Goal: Transaction & Acquisition: Purchase product/service

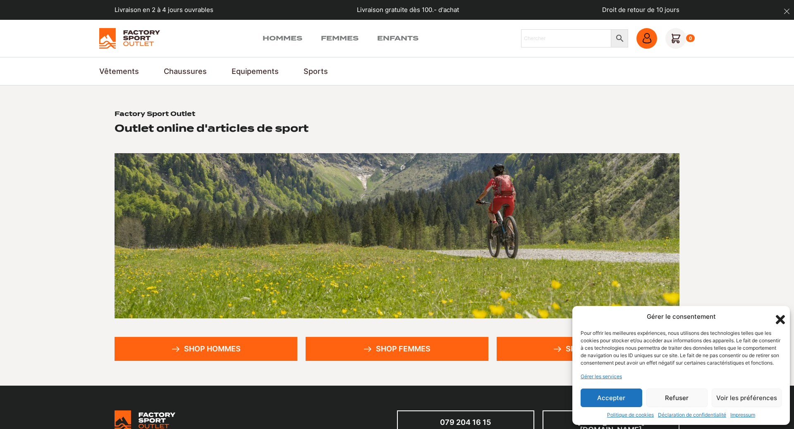
click at [643, 41] on icon at bounding box center [646, 40] width 9 height 5
click at [618, 399] on button "Accepter" at bounding box center [611, 398] width 62 height 19
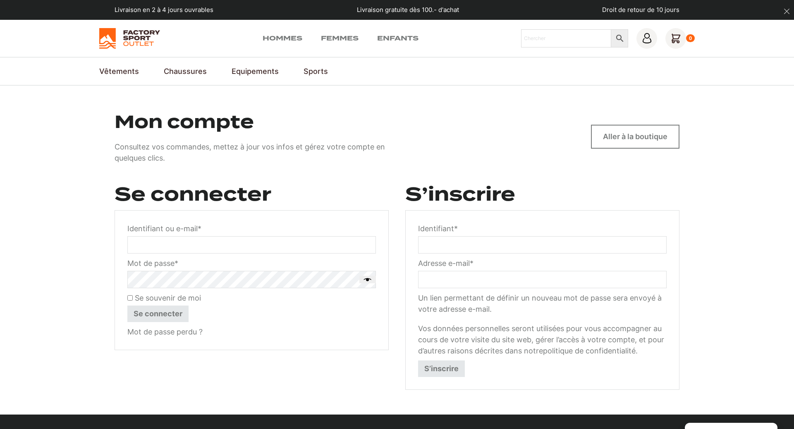
click at [243, 247] on input "Identifiant ou e-mail * Obligatoire" at bounding box center [251, 244] width 248 height 17
type input "[EMAIL_ADDRESS][DOMAIN_NAME]"
click at [175, 335] on link "Mot de passe perdu ?" at bounding box center [164, 332] width 75 height 9
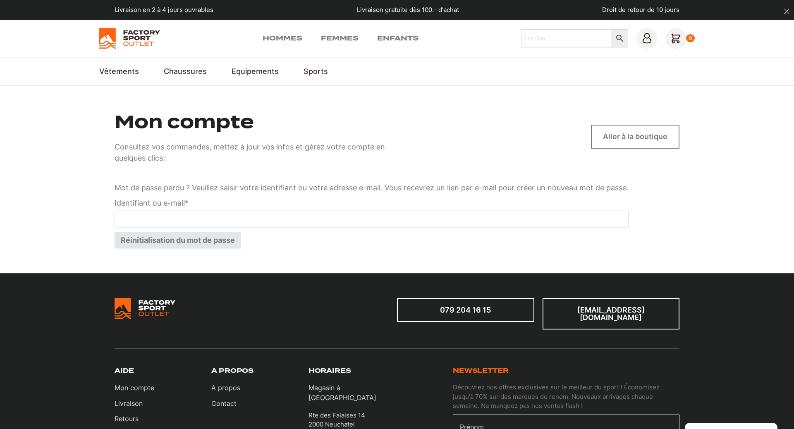
click at [181, 223] on input "Identifiant ou e-mail * Obligatoire" at bounding box center [371, 219] width 514 height 17
type input "[EMAIL_ADDRESS][DOMAIN_NAME]"
click at [163, 244] on button "Réinitialisation du mot de passe" at bounding box center [177, 240] width 126 height 17
click at [262, 217] on input "Identifiant ou e-mail * Obligatoire" at bounding box center [371, 219] width 514 height 17
type input "[EMAIL_ADDRESS][DOMAIN_NAME]"
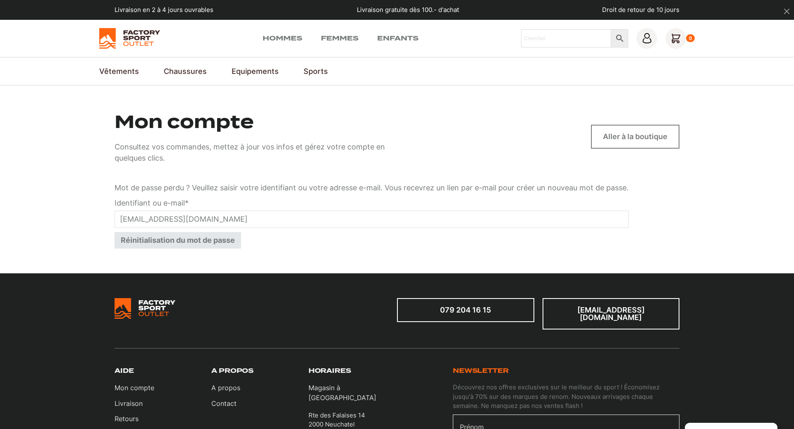
click at [212, 243] on button "Réinitialisation du mot de passe" at bounding box center [177, 240] width 126 height 17
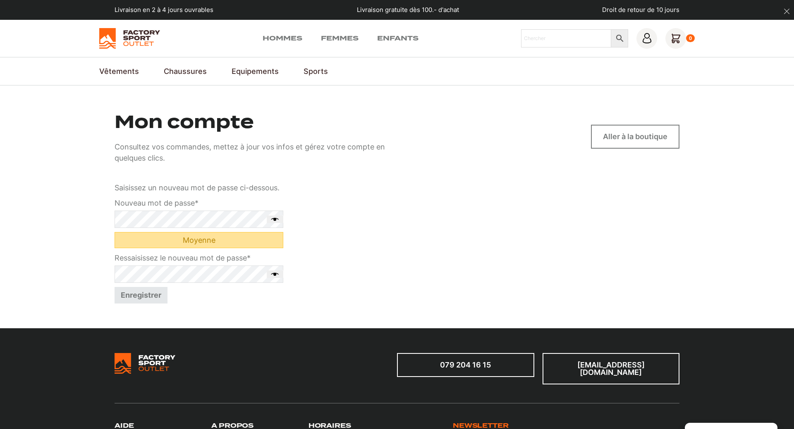
click at [139, 301] on button "Enregistrer" at bounding box center [140, 295] width 53 height 17
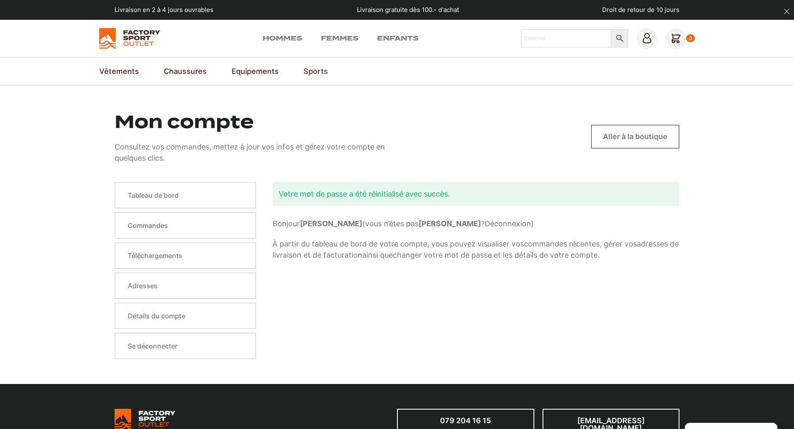
click at [338, 310] on div "Votre mot de passe a été réinitialisé avec succès. Bonjour Magalie Girard (vous…" at bounding box center [475, 270] width 407 height 177
click at [151, 229] on link "Commandes" at bounding box center [184, 225] width 141 height 26
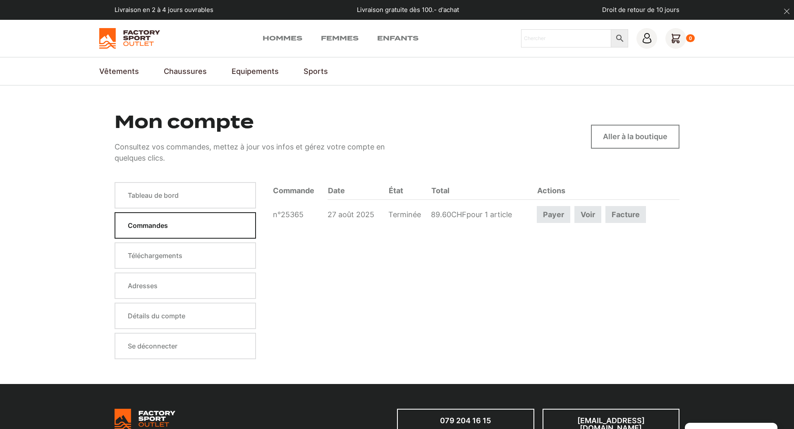
click at [597, 218] on link "Voir" at bounding box center [587, 214] width 27 height 17
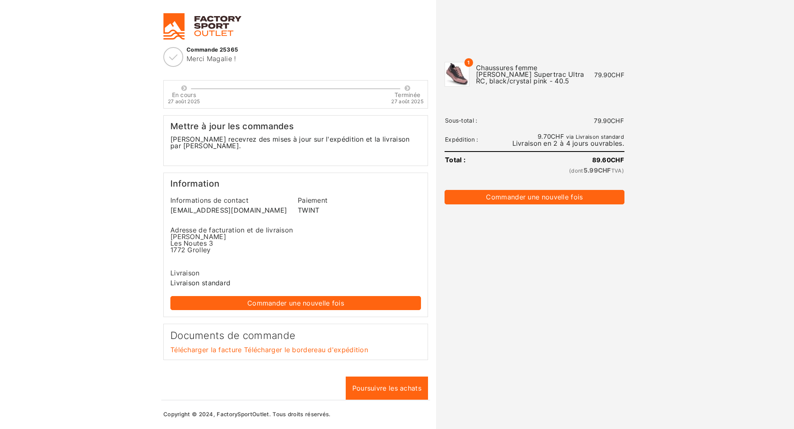
click at [220, 54] on div "Commande 25365 Merci Magalie !" at bounding box center [295, 57] width 265 height 20
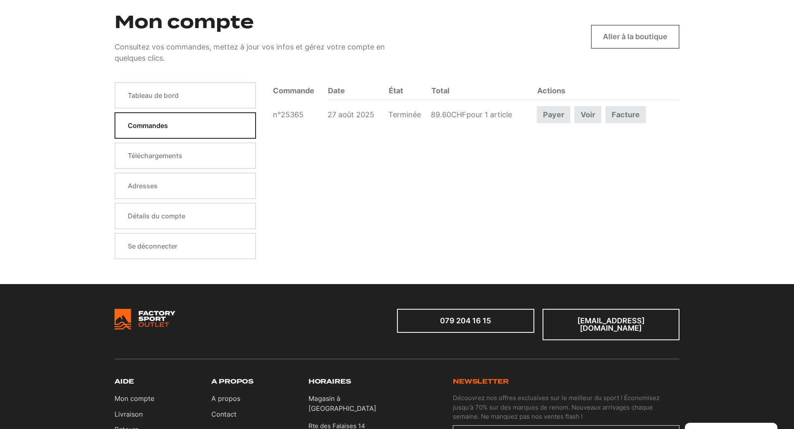
scroll to position [49, 0]
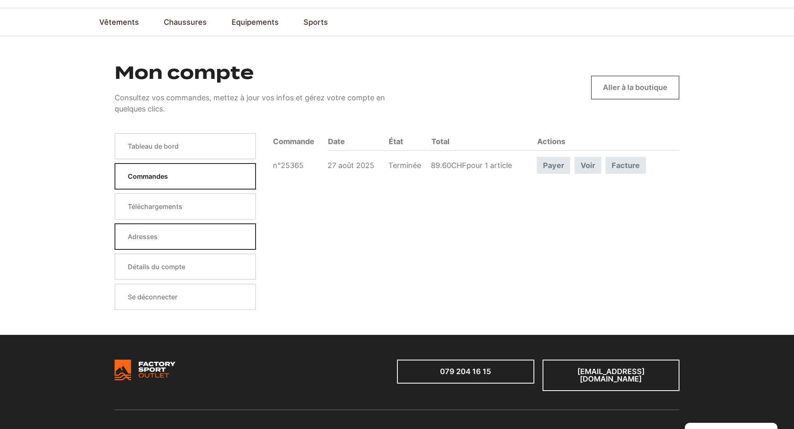
click at [155, 231] on link "Adresses" at bounding box center [184, 237] width 141 height 26
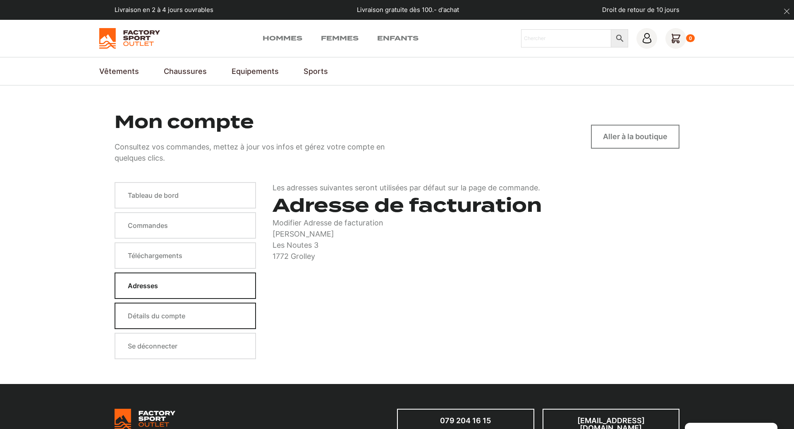
click at [155, 316] on link "Détails du compte" at bounding box center [184, 316] width 141 height 26
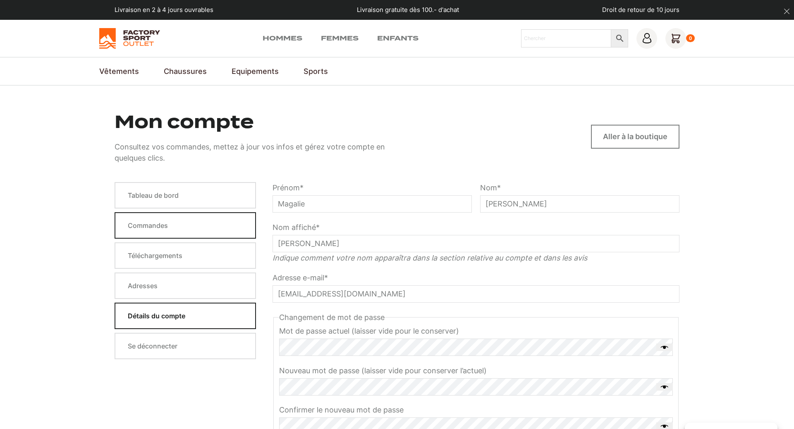
click at [150, 224] on link "Commandes" at bounding box center [184, 225] width 141 height 26
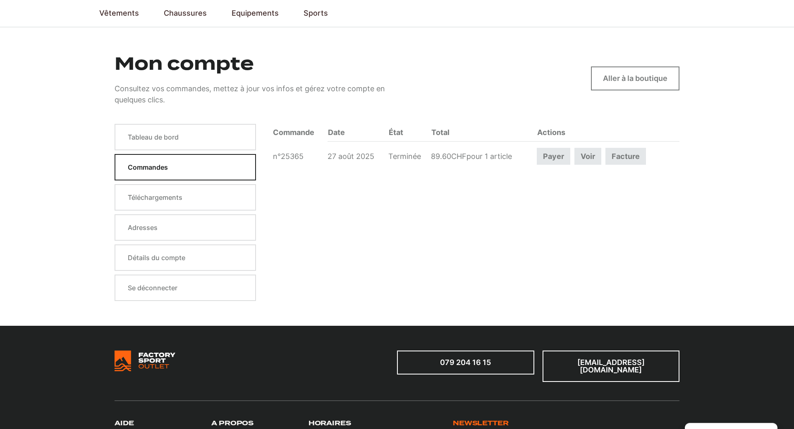
scroll to position [126, 0]
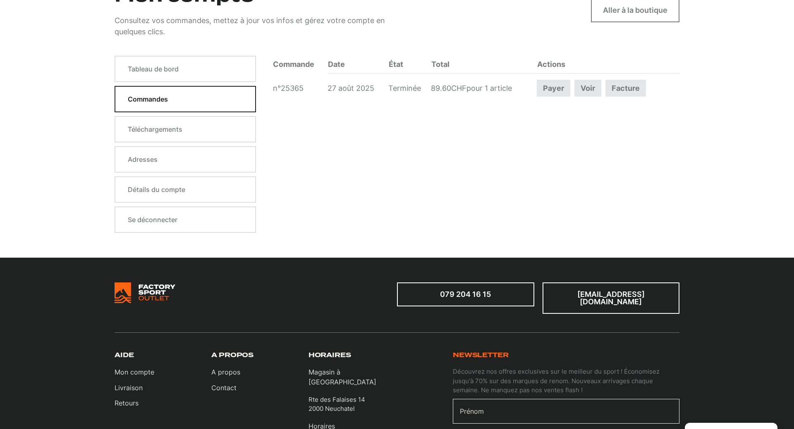
click at [634, 91] on link "Facture" at bounding box center [625, 88] width 41 height 17
click at [588, 91] on link "Voir" at bounding box center [587, 88] width 27 height 17
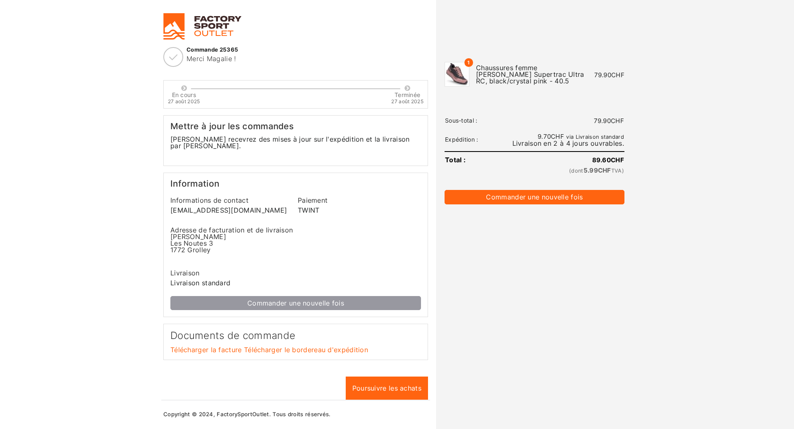
click at [316, 296] on link "Commander une nouvelle fois" at bounding box center [295, 303] width 250 height 14
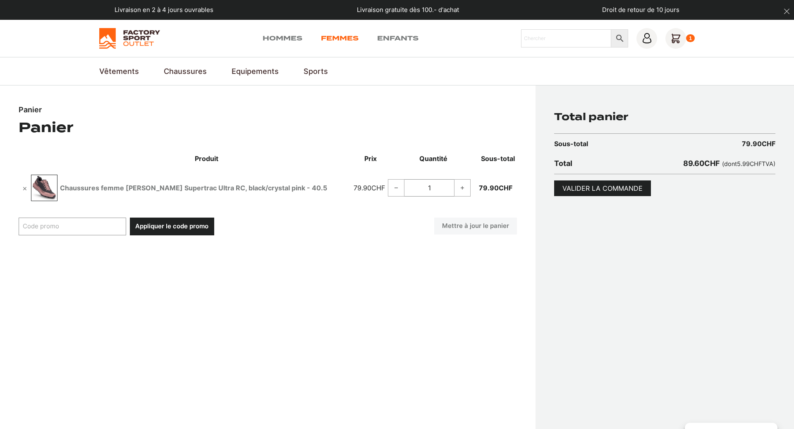
click at [341, 38] on link "Femmes" at bounding box center [340, 38] width 38 height 10
click at [337, 35] on link "Femmes" at bounding box center [340, 38] width 38 height 10
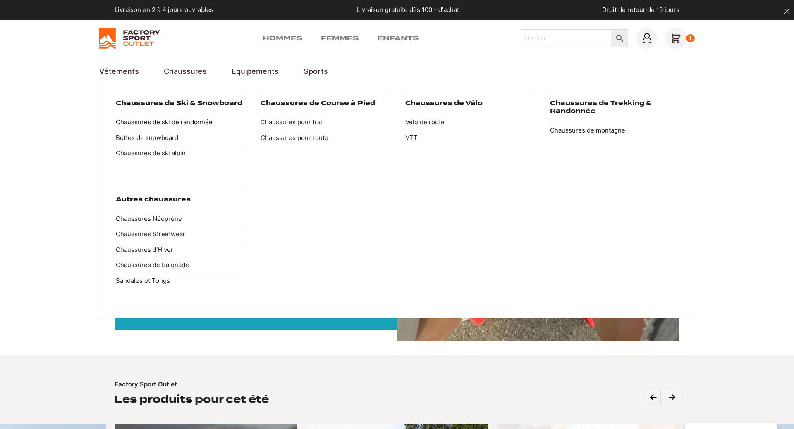
click at [198, 122] on link "Chaussures de ski de randonnée" at bounding box center [180, 123] width 128 height 16
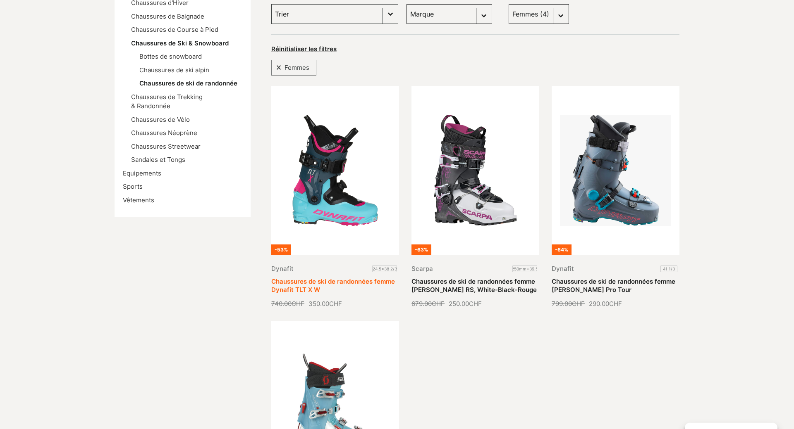
scroll to position [126, 0]
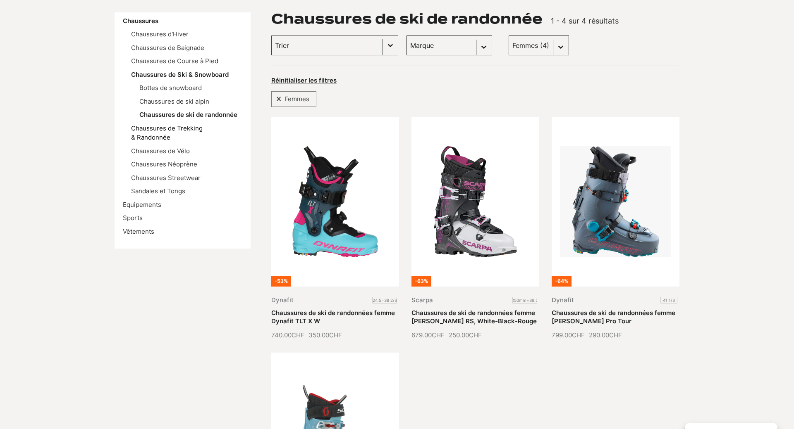
click at [145, 125] on link "Chaussures de Trekking & Randonnée" at bounding box center [167, 132] width 72 height 17
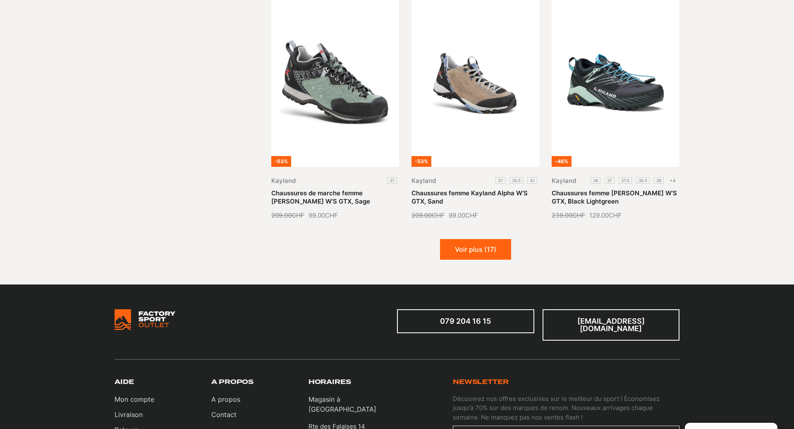
scroll to position [928, 0]
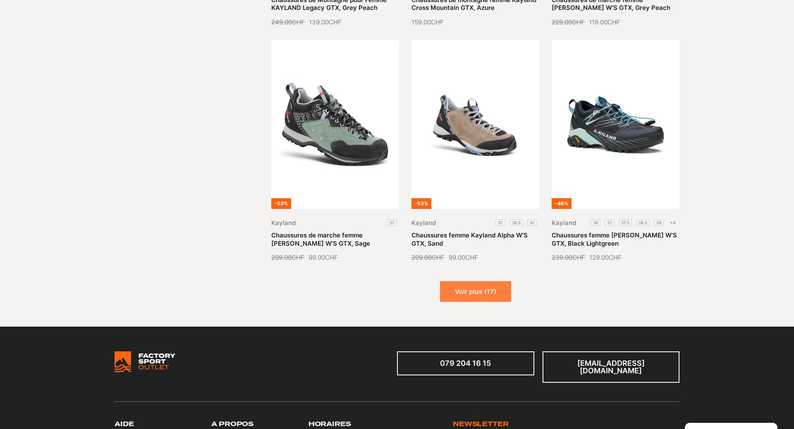
click at [470, 291] on button "Voir plus (17)" at bounding box center [475, 291] width 71 height 21
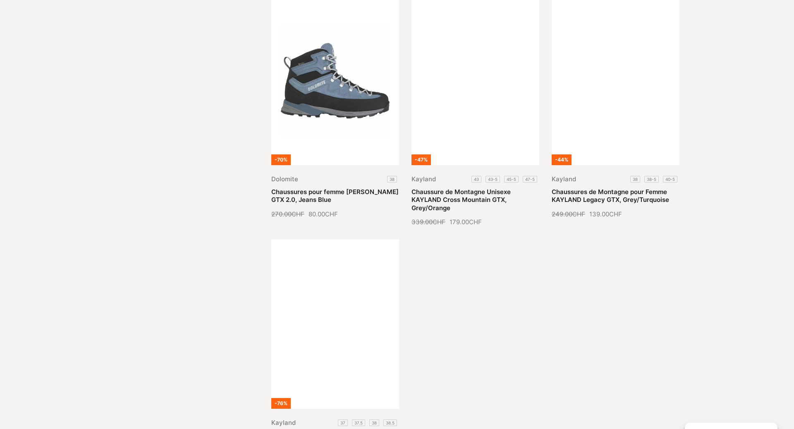
scroll to position [1855, 0]
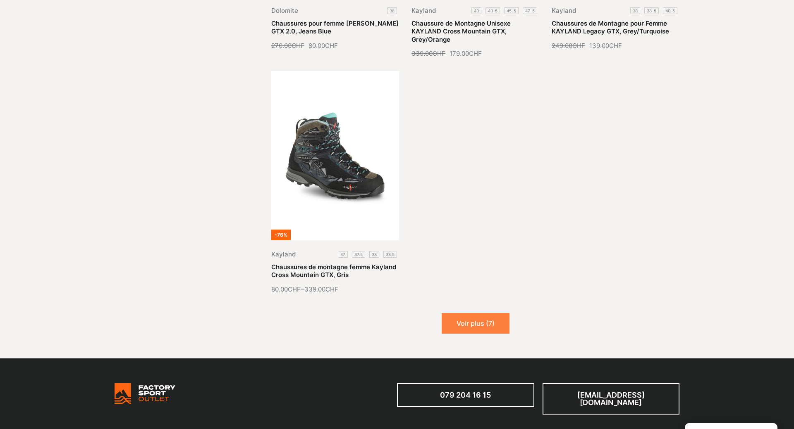
click at [470, 320] on button "Voir plus (7)" at bounding box center [475, 323] width 68 height 21
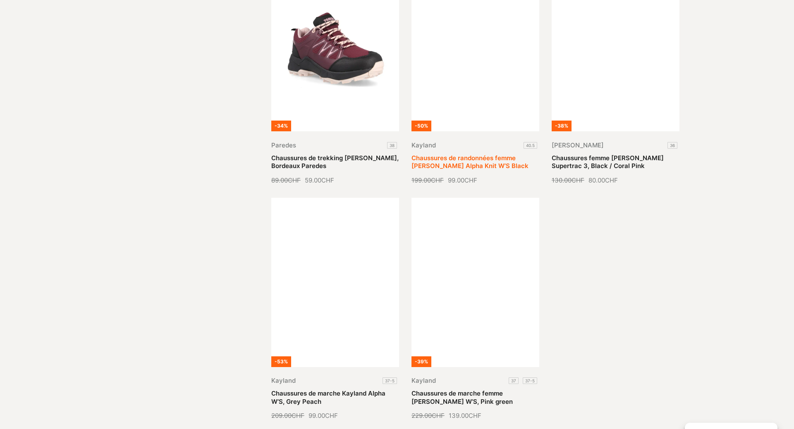
scroll to position [2108, 0]
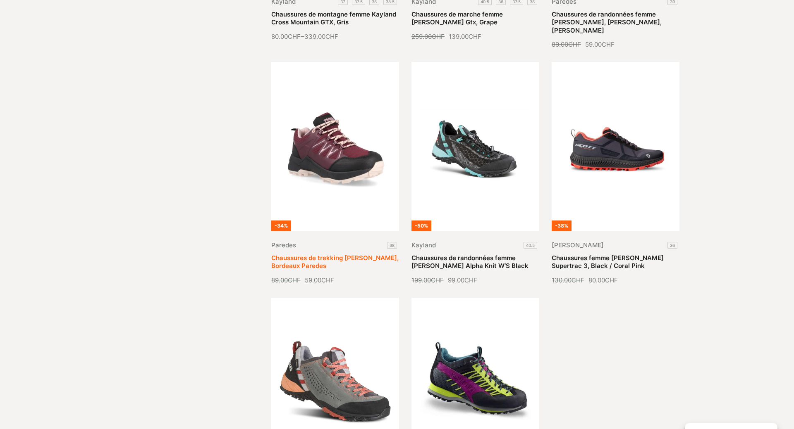
click at [346, 254] on link "Chaussures de trekking Mariola, Bordeaux Paredes" at bounding box center [334, 262] width 127 height 16
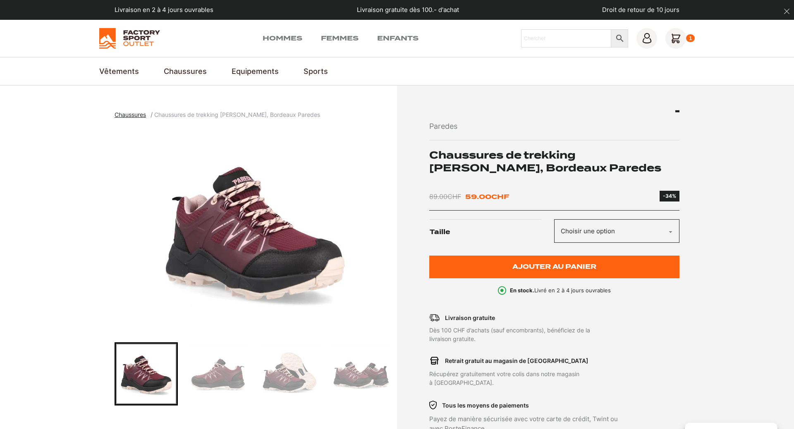
click at [222, 378] on img "Go to slide 2" at bounding box center [217, 374] width 61 height 61
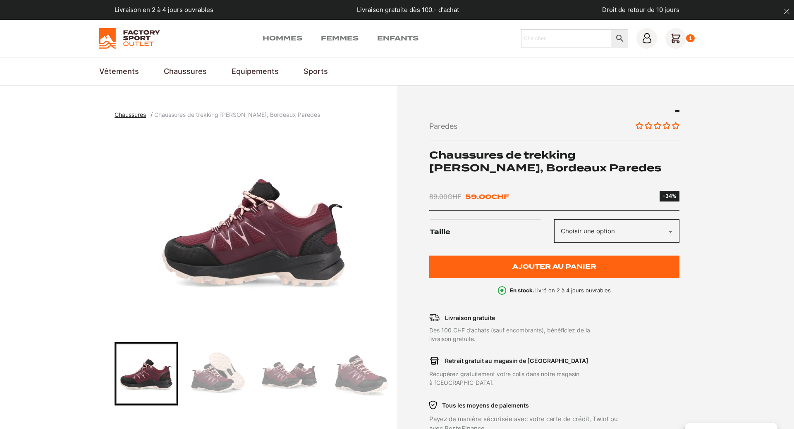
click at [242, 374] on img "Go to slide 3" at bounding box center [217, 374] width 61 height 61
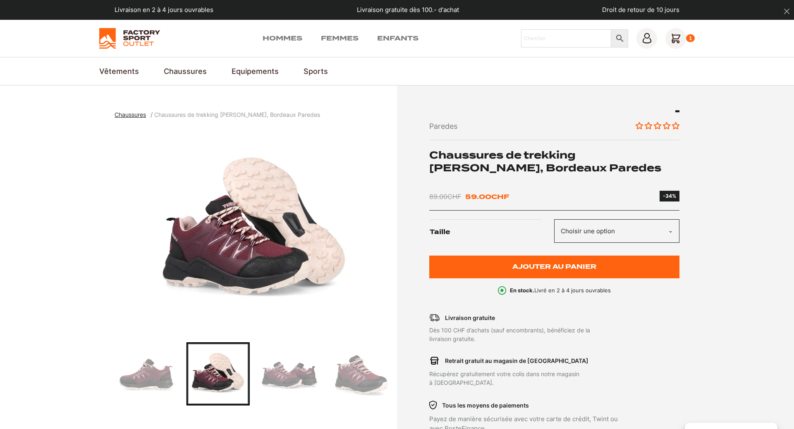
click at [283, 374] on img "Go to slide 4" at bounding box center [289, 374] width 61 height 61
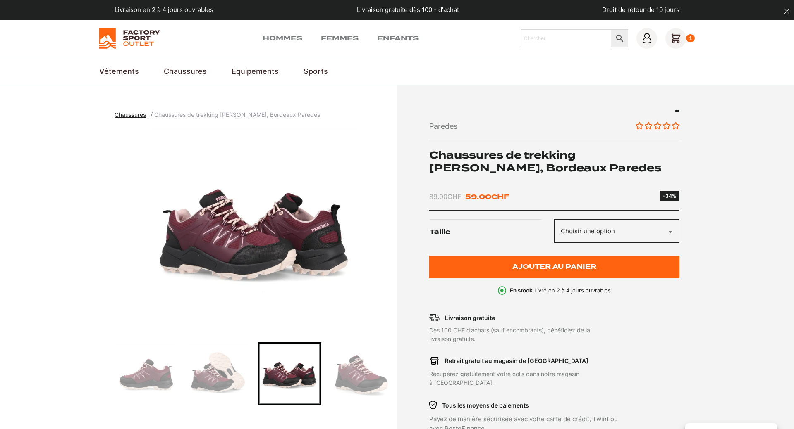
click at [358, 375] on img "Go to slide 5" at bounding box center [361, 374] width 61 height 61
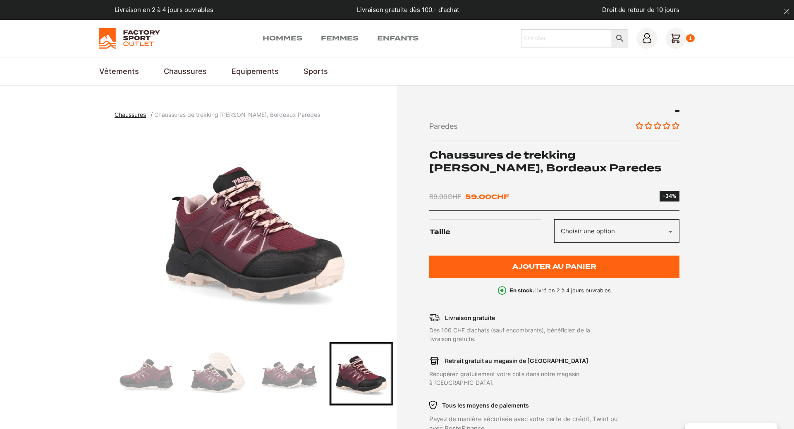
click at [554, 219] on select "Choisir une option 38" at bounding box center [616, 231] width 125 height 24
click at [677, 231] on select "Choisir une option 38" at bounding box center [616, 231] width 125 height 24
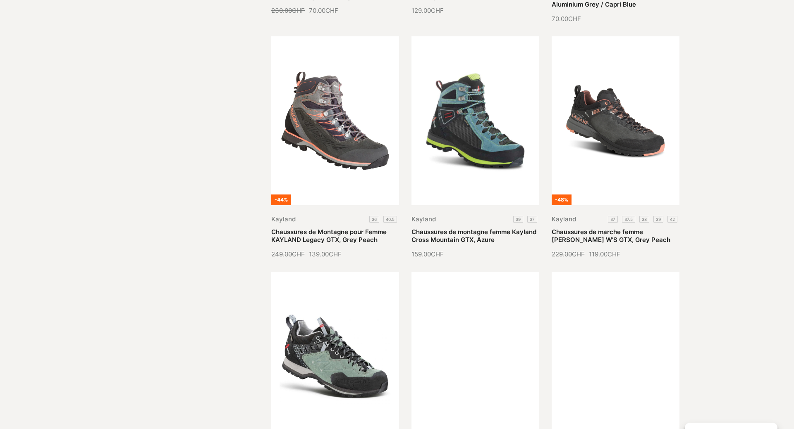
scroll to position [843, 0]
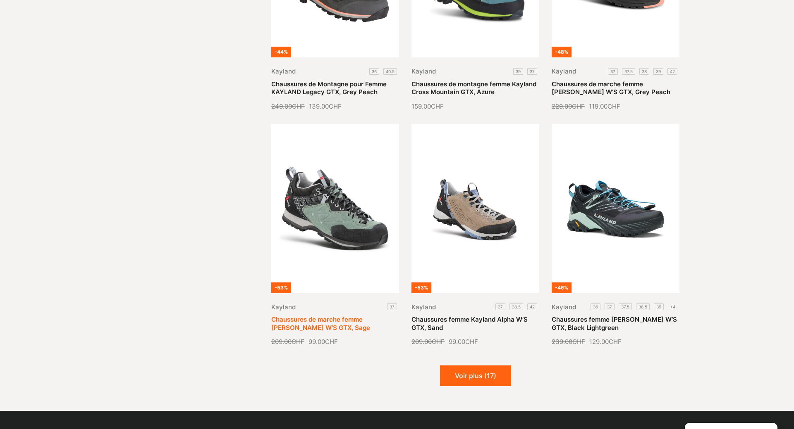
click at [345, 316] on link "Chaussures de marche femme [PERSON_NAME] W’S GTX, Sage" at bounding box center [320, 324] width 99 height 16
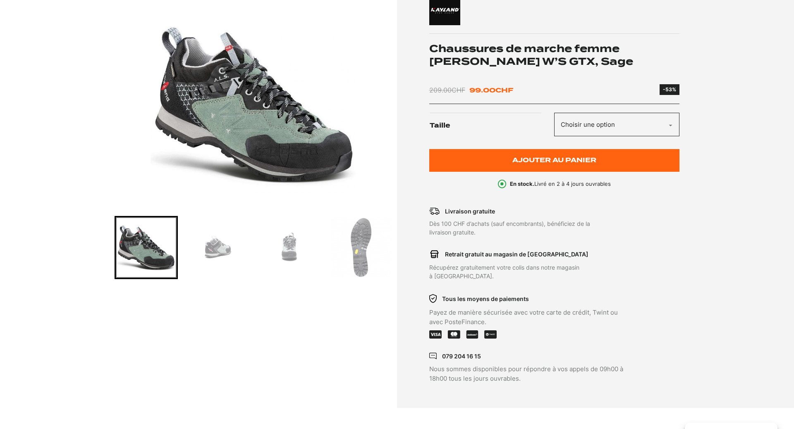
scroll to position [126, 0]
click at [217, 246] on img "Go to slide 2" at bounding box center [217, 247] width 61 height 61
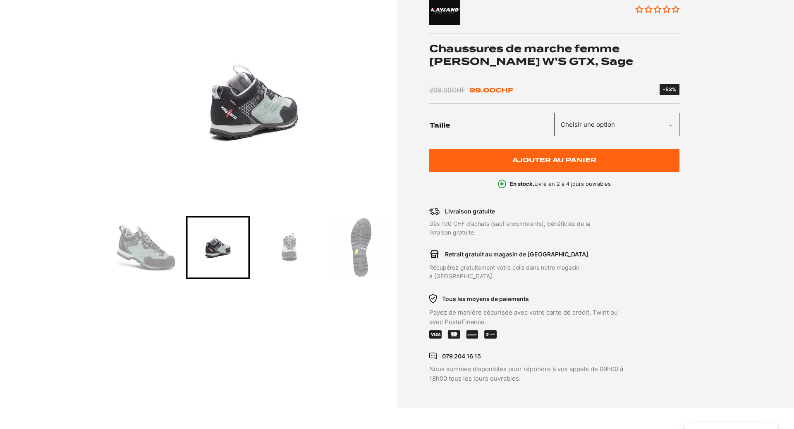
click at [276, 255] on img "Go to slide 3" at bounding box center [289, 247] width 61 height 61
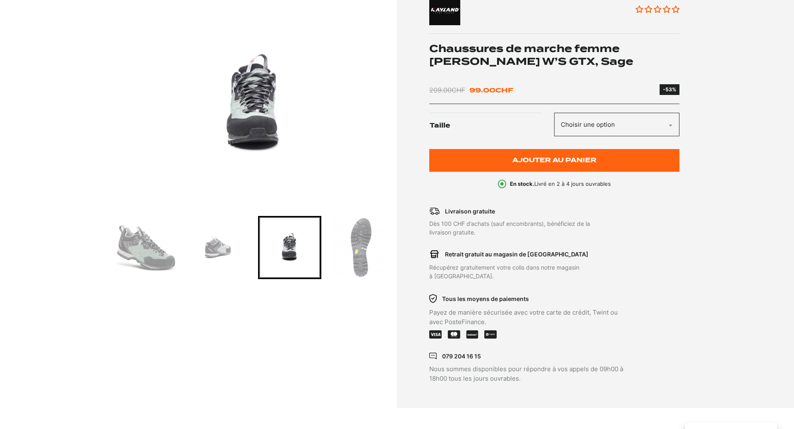
click at [354, 253] on img "Go to slide 4" at bounding box center [361, 247] width 61 height 61
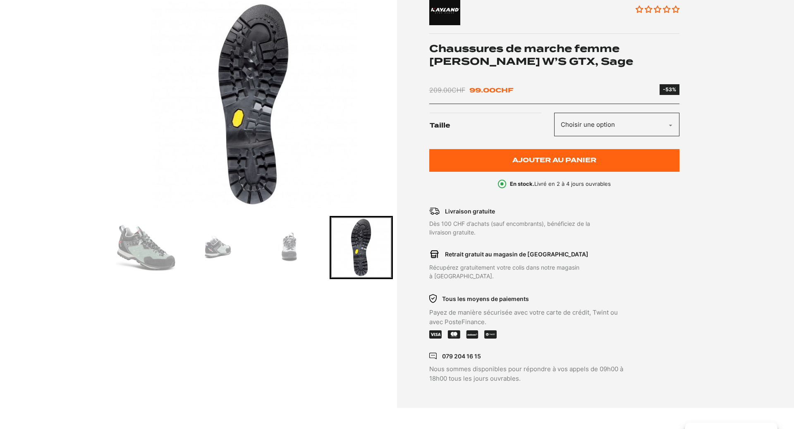
click at [140, 253] on img "Go to slide 1" at bounding box center [146, 247] width 61 height 61
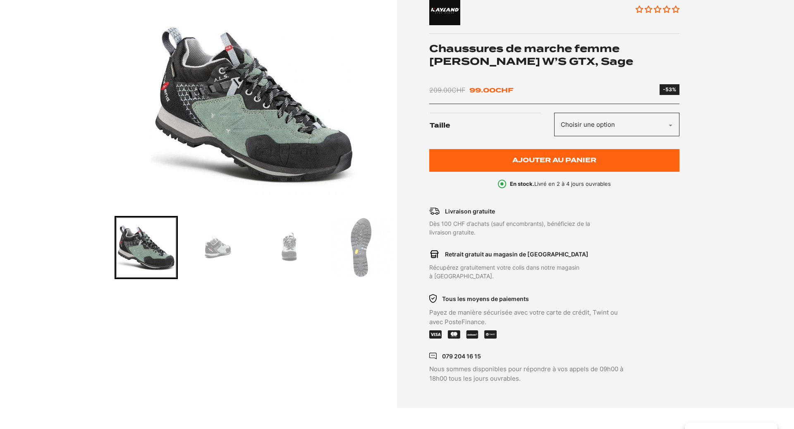
click at [554, 113] on select "Choisir une option 37" at bounding box center [616, 125] width 125 height 24
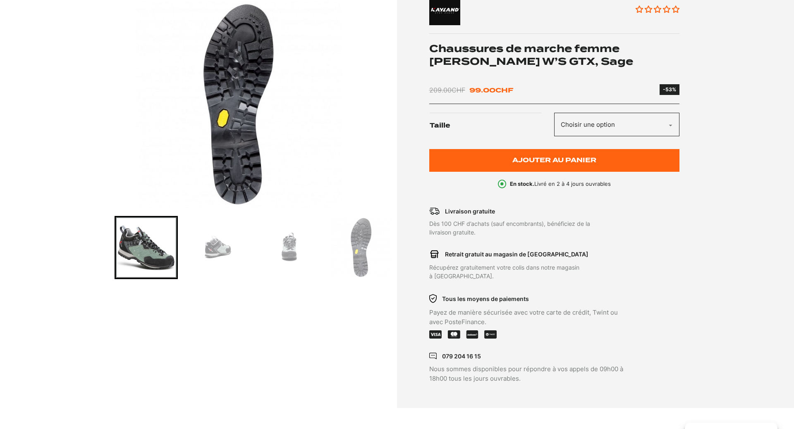
click at [610, 137] on td "Choisir une option 37 Effacer" at bounding box center [616, 126] width 125 height 29
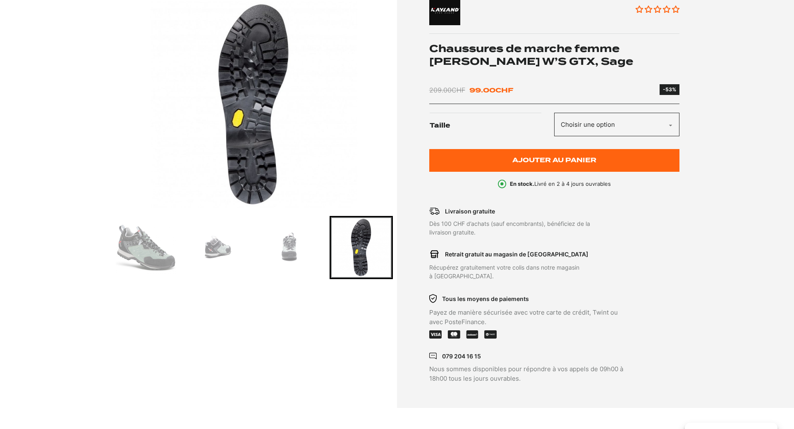
click at [554, 113] on select "Choisir une option 37" at bounding box center [616, 125] width 125 height 24
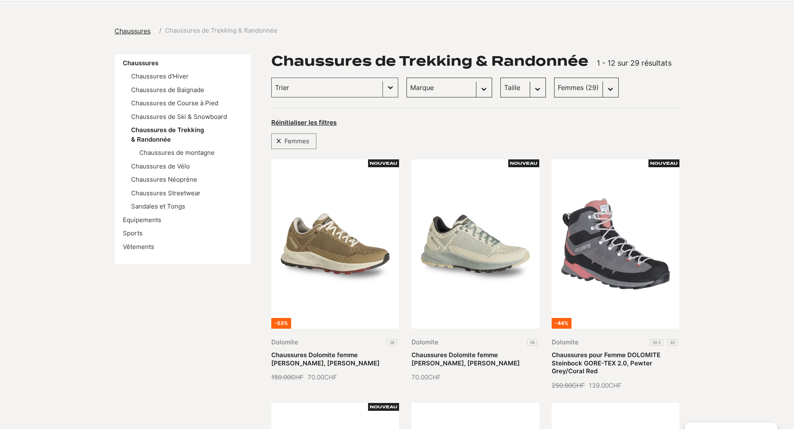
scroll to position [253, 0]
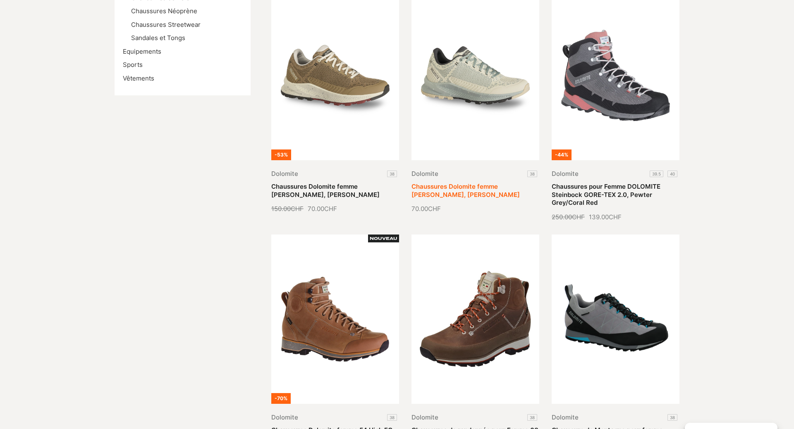
click at [461, 183] on link "Chaussures Dolomite femme [PERSON_NAME], [PERSON_NAME]" at bounding box center [465, 191] width 108 height 16
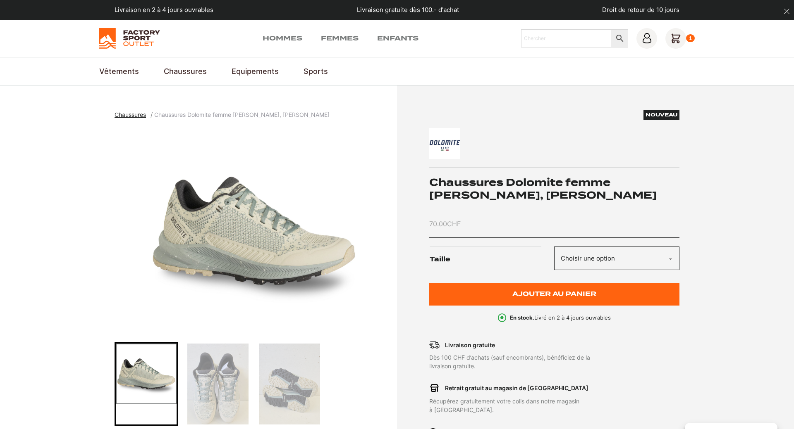
click at [554, 247] on select "Choisir une option 38" at bounding box center [616, 259] width 125 height 24
click at [351, 168] on img "1 of 3" at bounding box center [253, 231] width 278 height 207
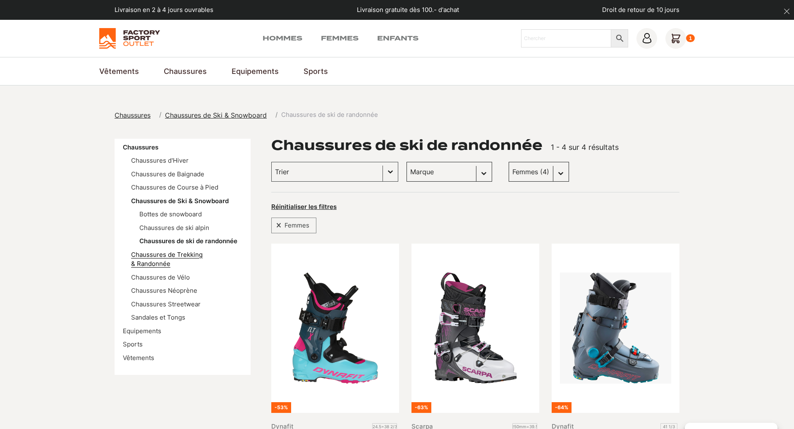
click at [196, 254] on link "Chaussures de Trekking & Randonnée" at bounding box center [167, 259] width 72 height 17
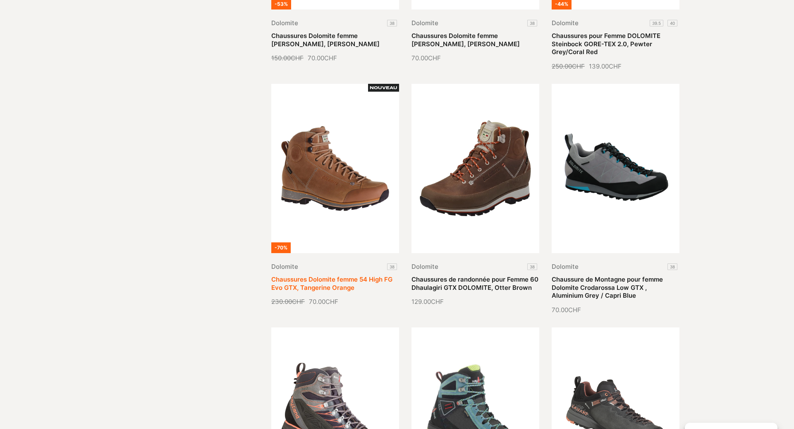
scroll to position [464, 0]
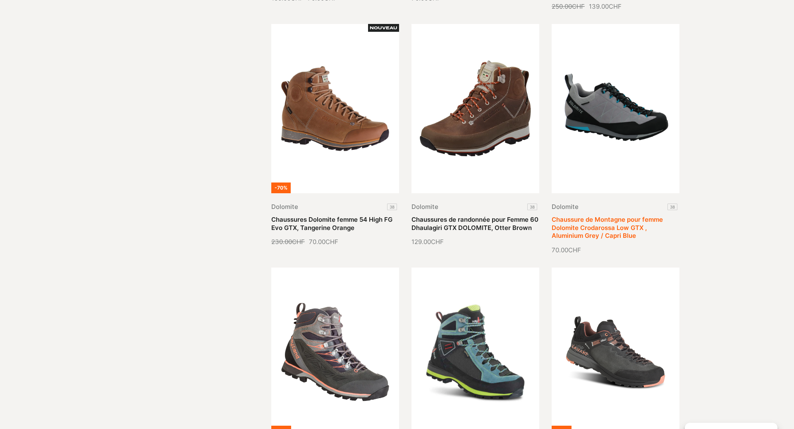
click at [628, 216] on link "Chaussure de Montagne pour femme Dolomite Crodarossa Low GTX , Aluminium Grey /…" at bounding box center [606, 228] width 111 height 24
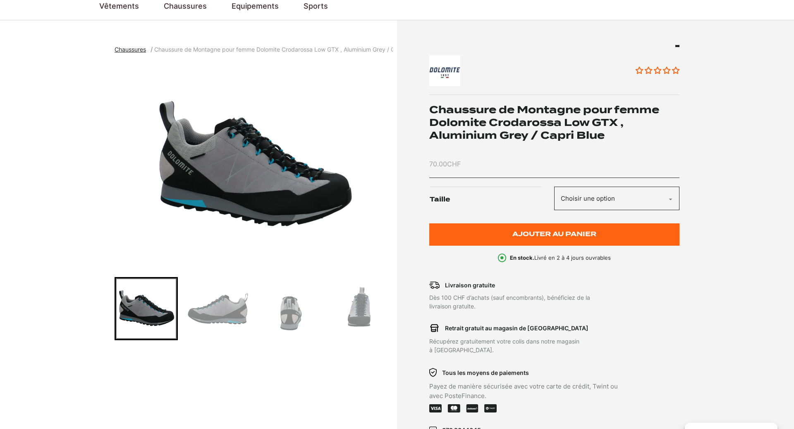
scroll to position [84, 0]
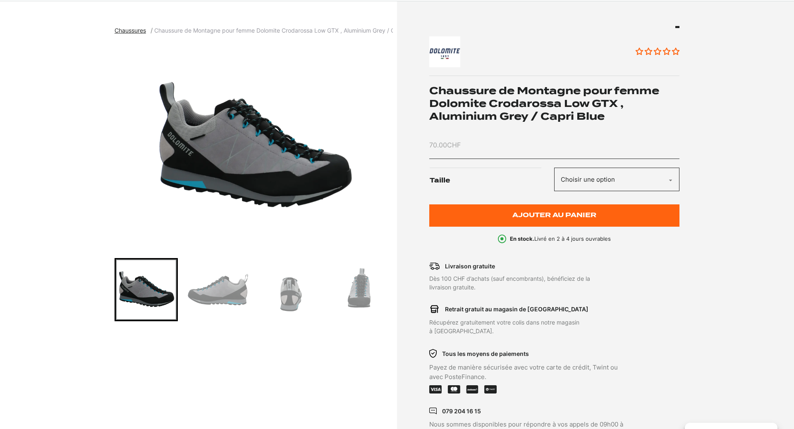
click at [554, 168] on select "Choisir une option 38" at bounding box center [616, 180] width 125 height 24
click at [289, 72] on img "1 of 5" at bounding box center [253, 146] width 278 height 207
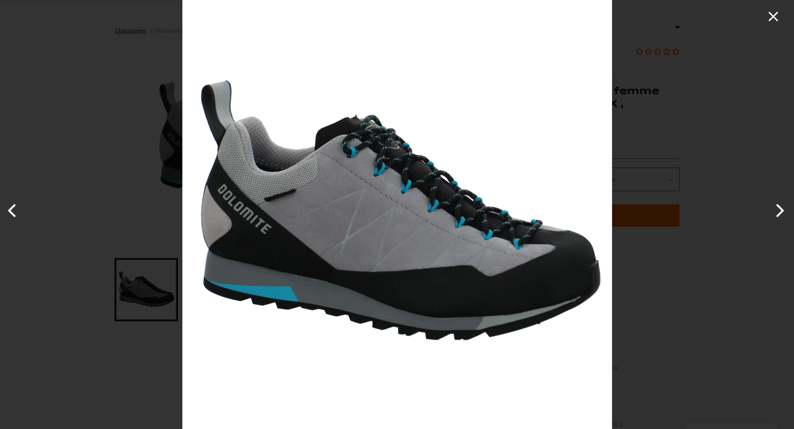
click at [772, 15] on icon "Close" at bounding box center [773, 17] width 10 height 10
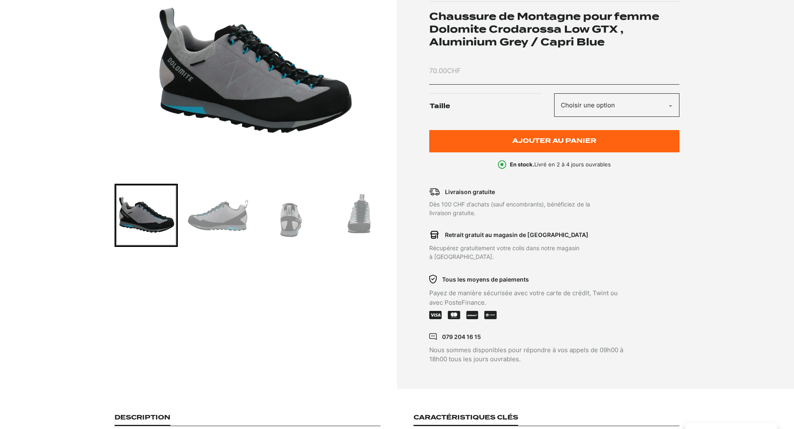
scroll to position [169, 0]
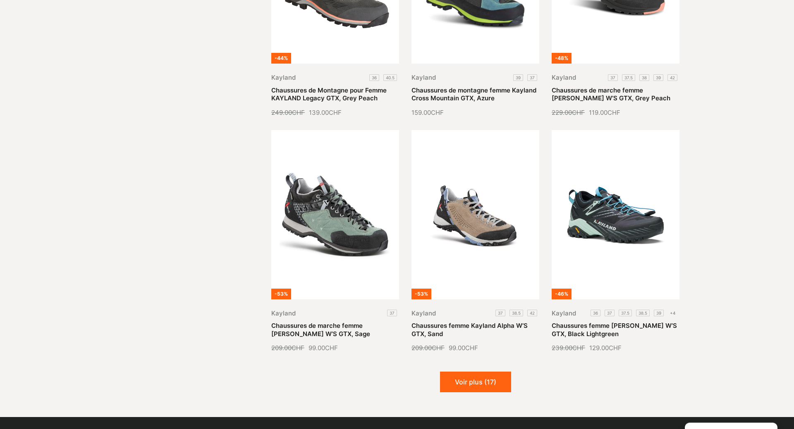
scroll to position [885, 0]
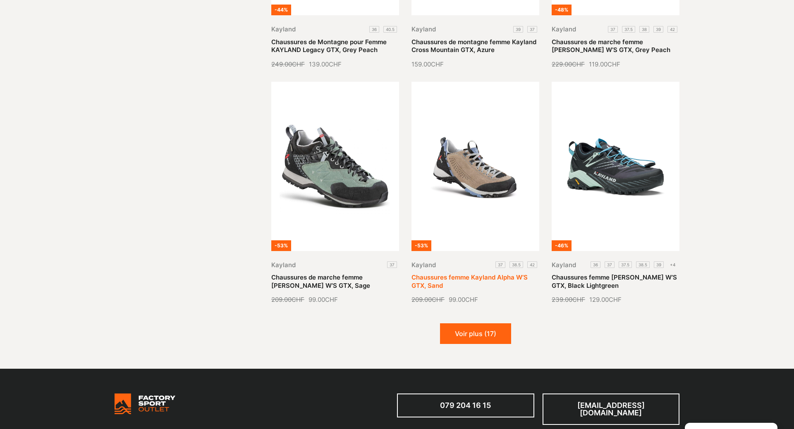
click at [484, 274] on link "Chaussures femme Kayland Alpha W’S GTX, Sand" at bounding box center [469, 282] width 116 height 16
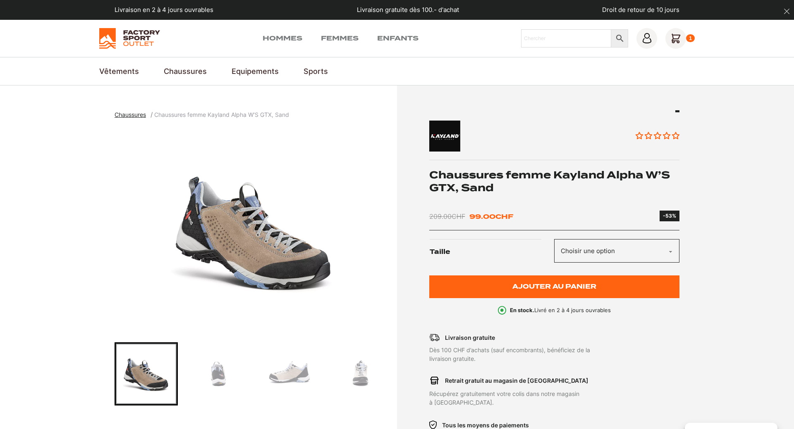
click at [220, 376] on img "Go to slide 2" at bounding box center [217, 374] width 61 height 61
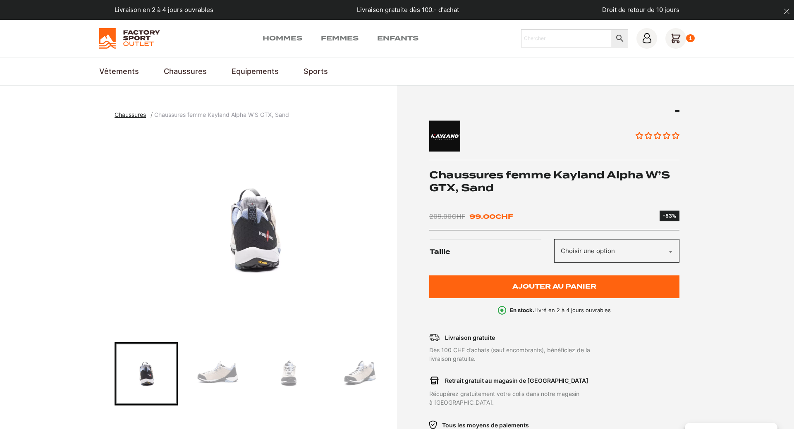
click at [288, 372] on img "Go to slide 4" at bounding box center [289, 374] width 61 height 61
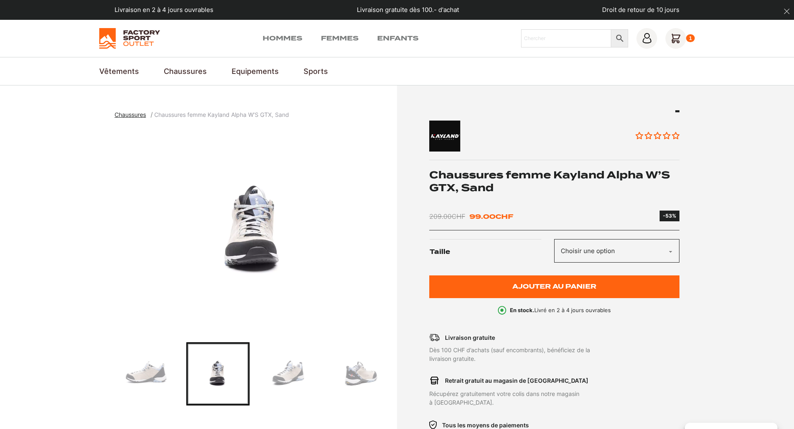
click at [372, 377] on img "Go to slide 6" at bounding box center [361, 374] width 61 height 61
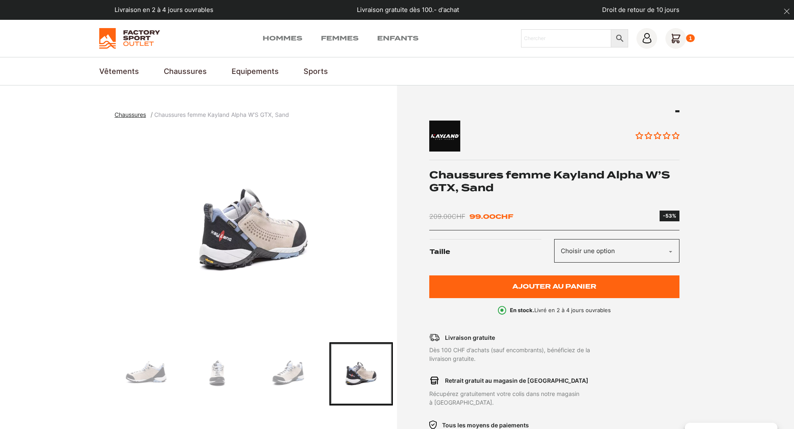
click at [554, 239] on select "Choisir une option 37 38.5 42" at bounding box center [616, 251] width 125 height 24
select select "42"
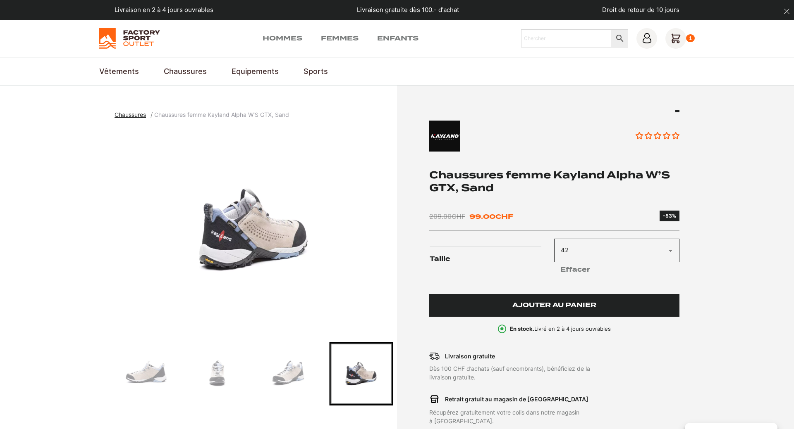
click at [535, 311] on button "Ajouter au panier" at bounding box center [554, 305] width 250 height 23
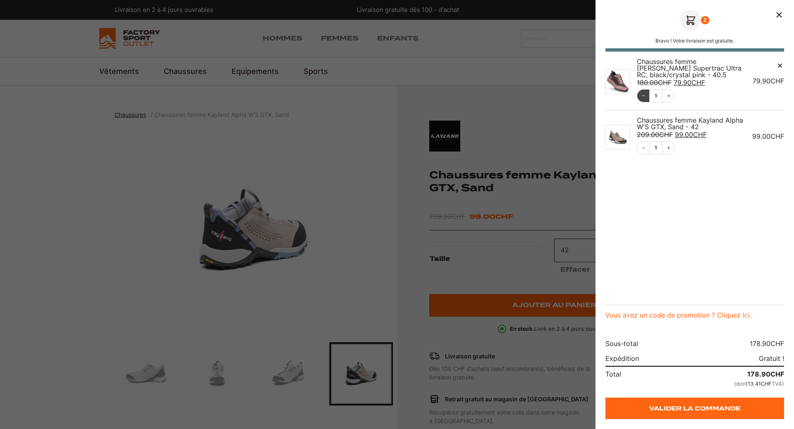
click at [646, 96] on button "Décrémentation" at bounding box center [643, 96] width 12 height 12
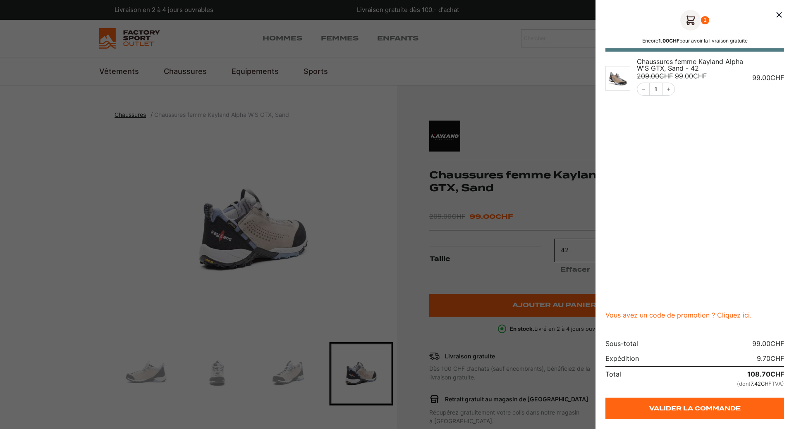
click at [114, 175] on div at bounding box center [397, 214] width 794 height 429
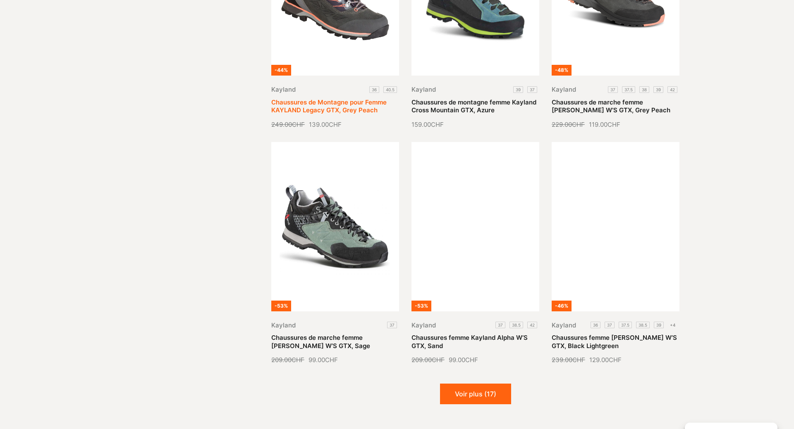
scroll to position [885, 0]
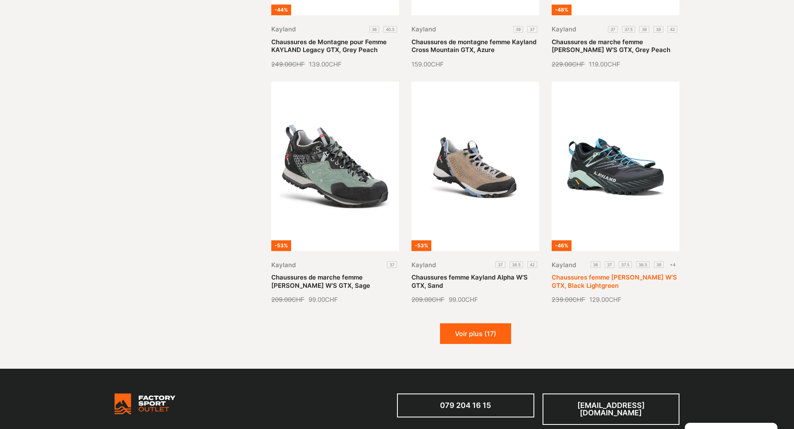
click at [628, 274] on link "Chaussures femme [PERSON_NAME] W’S GTX, Black Lightgreen" at bounding box center [613, 282] width 125 height 16
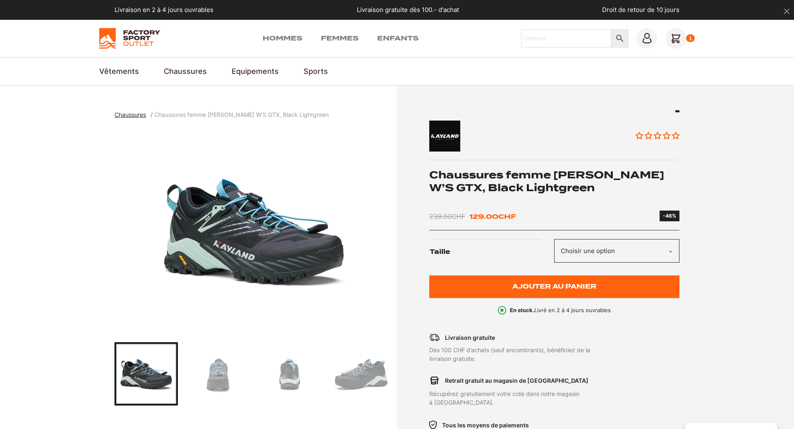
click at [289, 378] on img "Go to slide 3" at bounding box center [289, 374] width 61 height 61
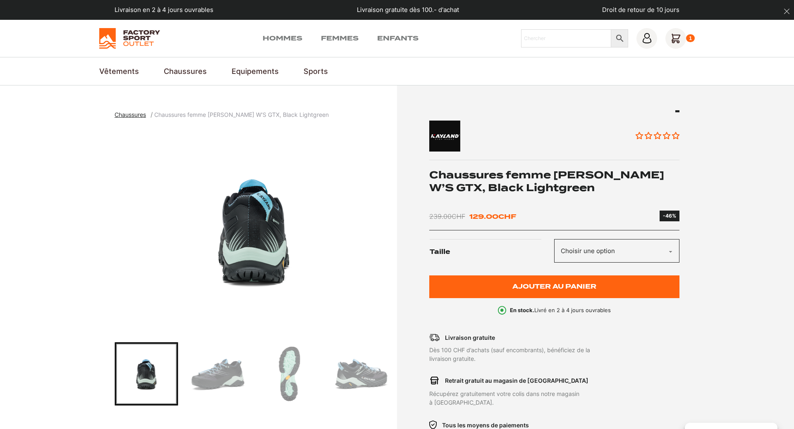
click at [348, 382] on img "Go to slide 6" at bounding box center [361, 374] width 61 height 61
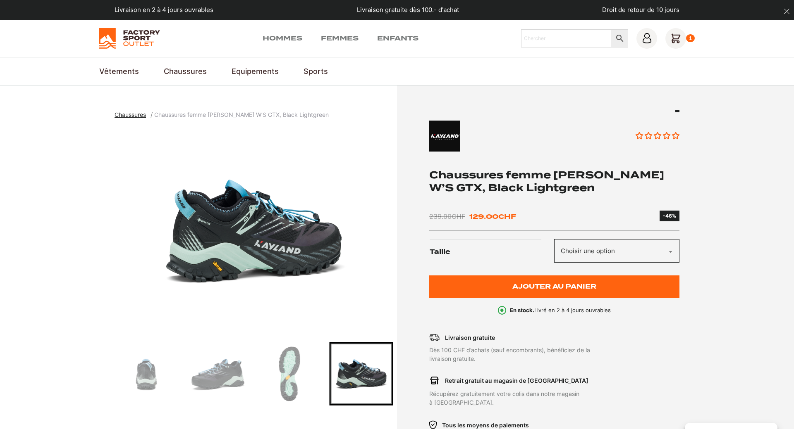
click at [554, 239] on select "Choisir une option 36 37 37.5 38.5 39 40 40.5 41 42" at bounding box center [616, 251] width 125 height 24
select select "42"
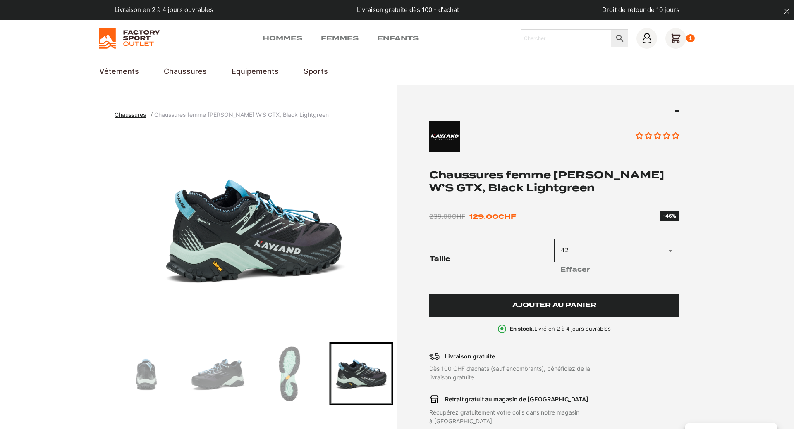
click at [537, 305] on span "Ajouter au panier" at bounding box center [554, 305] width 84 height 7
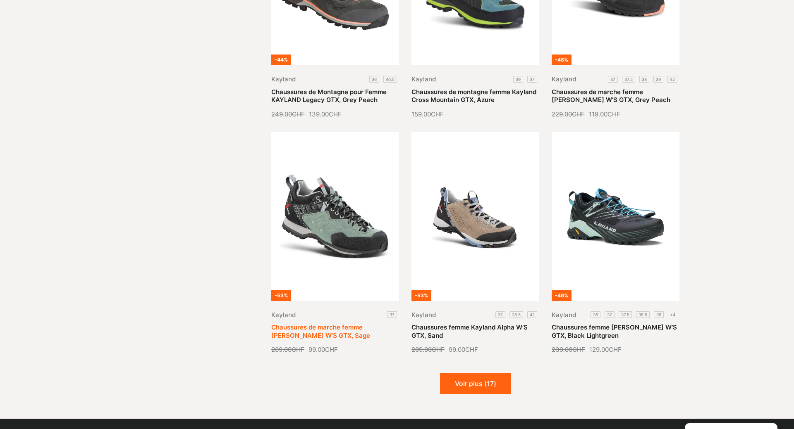
scroll to position [843, 0]
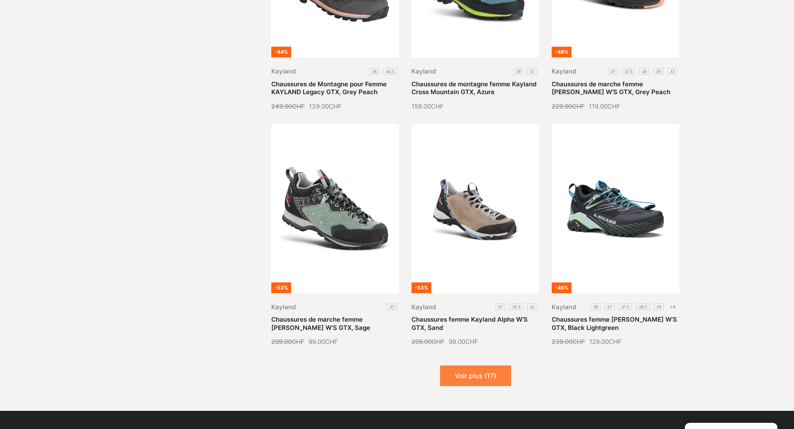
click at [470, 378] on button "Voir plus (17)" at bounding box center [475, 376] width 71 height 21
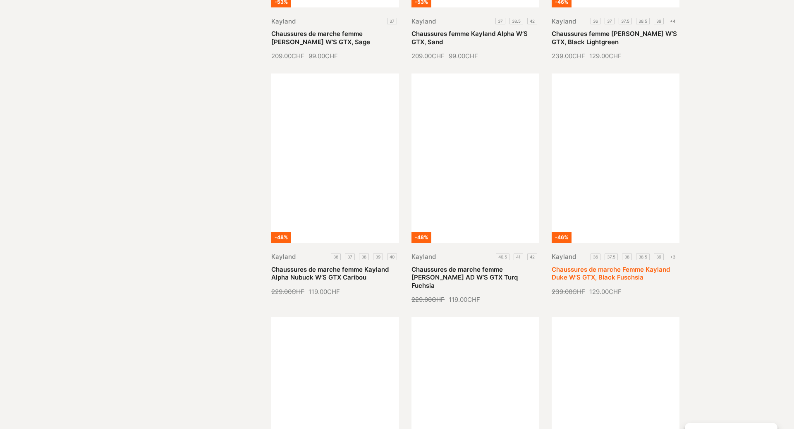
scroll to position [1138, 0]
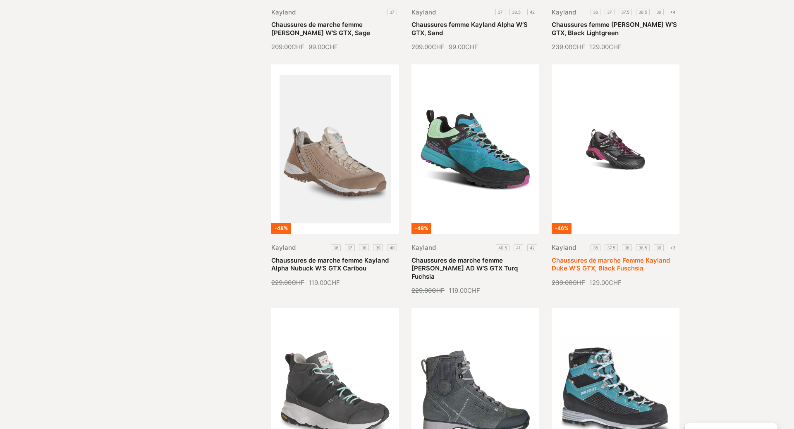
click at [619, 257] on link "Chaussures de marche Femme Kayland Duke W’S GTX, Black Fuschsia" at bounding box center [610, 265] width 118 height 16
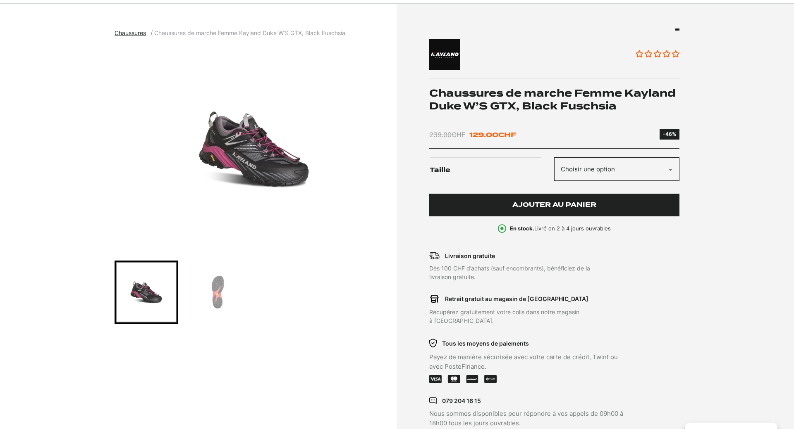
scroll to position [84, 0]
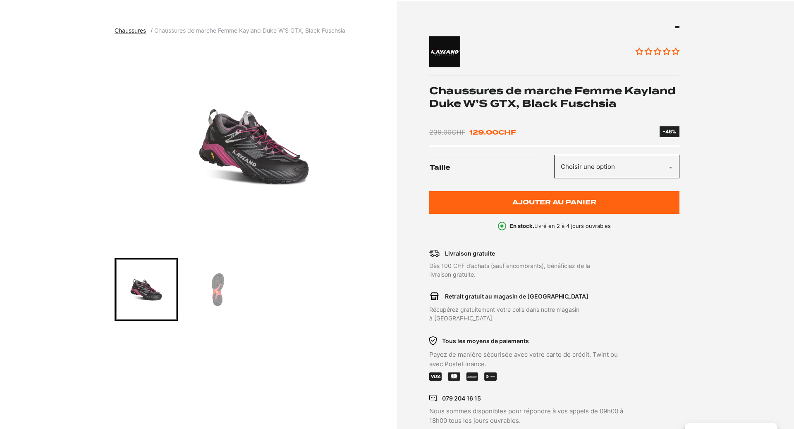
click at [554, 155] on select "Choisir une option 36 37.5 38 38.5 39 40 40.5 41" at bounding box center [616, 167] width 125 height 24
select select "41"
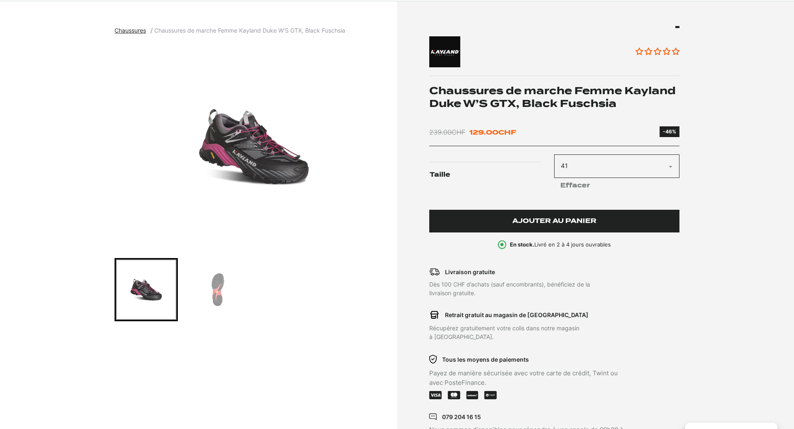
click at [539, 223] on span "Ajouter au panier" at bounding box center [554, 221] width 84 height 7
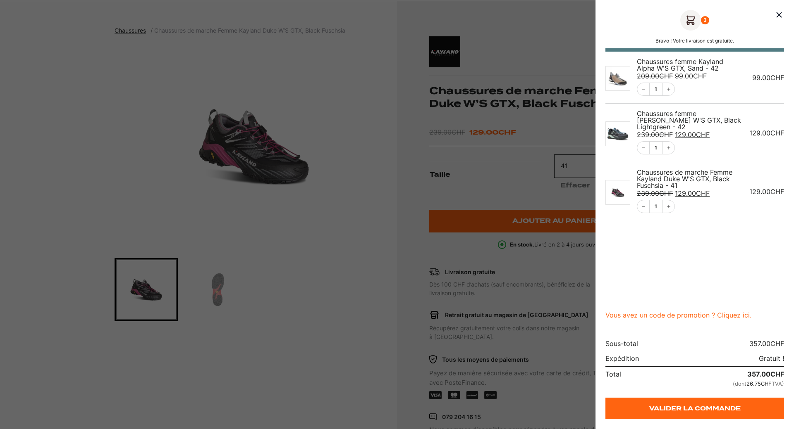
drag, startPoint x: 153, startPoint y: 160, endPoint x: 145, endPoint y: 155, distance: 9.8
click at [153, 160] on div at bounding box center [397, 214] width 794 height 429
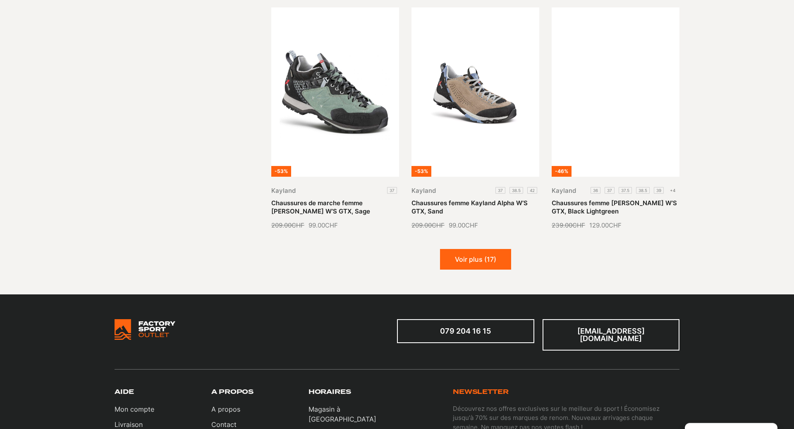
scroll to position [1012, 0]
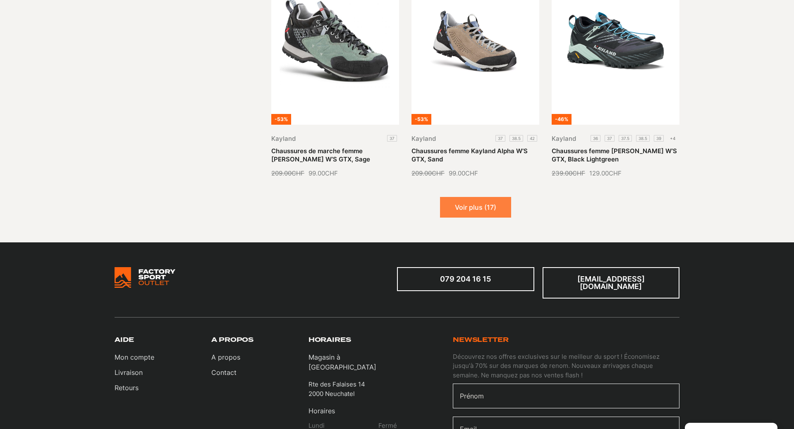
click at [469, 205] on button "Voir plus (17)" at bounding box center [475, 207] width 71 height 21
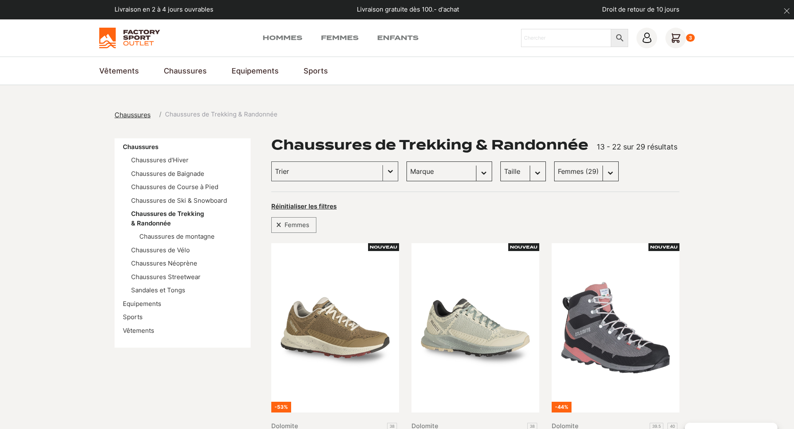
scroll to position [0, 0]
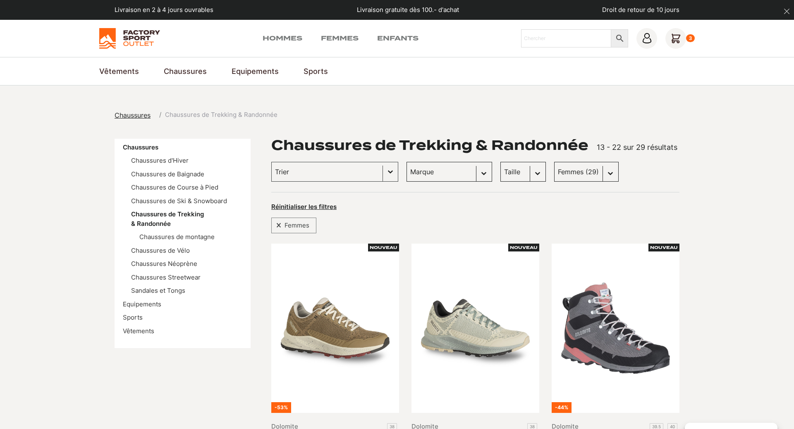
click at [677, 34] on icon at bounding box center [675, 38] width 21 height 21
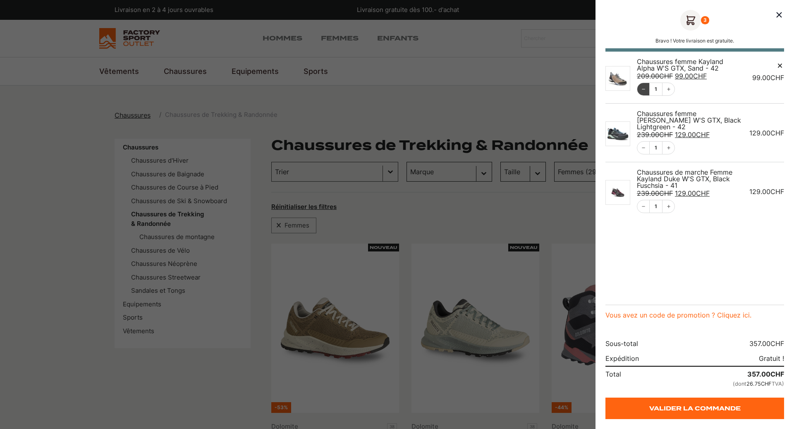
click at [643, 89] on icon "Décrémentation" at bounding box center [642, 89] width 3 height 0
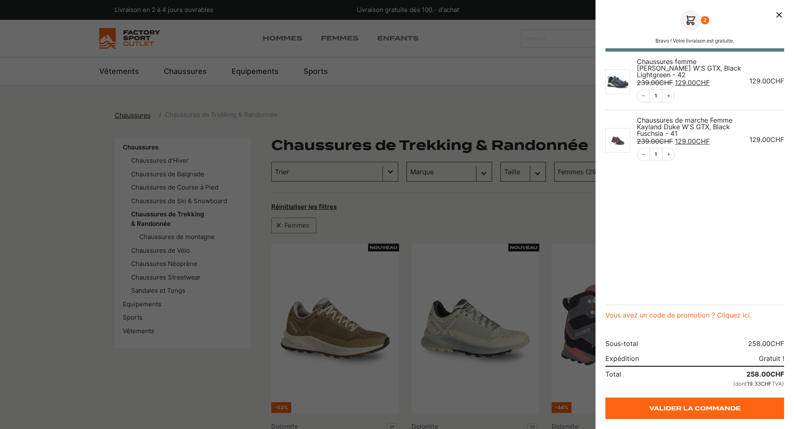
drag, startPoint x: 645, startPoint y: 98, endPoint x: 437, endPoint y: 227, distance: 245.0
click at [645, 98] on icon "Décrémentation" at bounding box center [643, 95] width 5 height 5
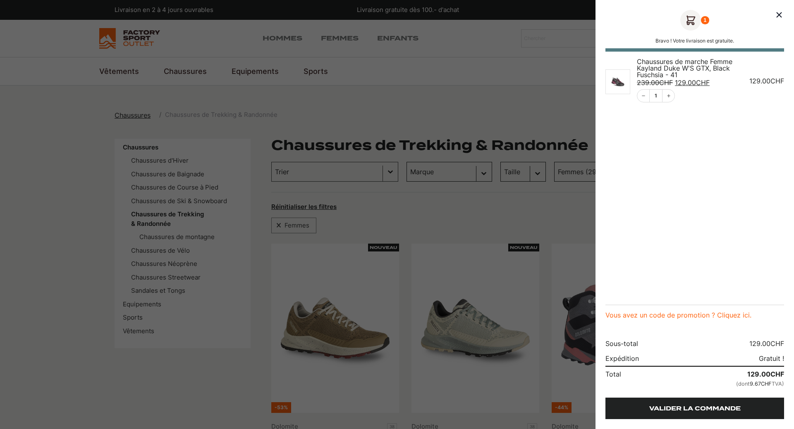
click at [698, 412] on link "Valider la commande" at bounding box center [694, 408] width 179 height 21
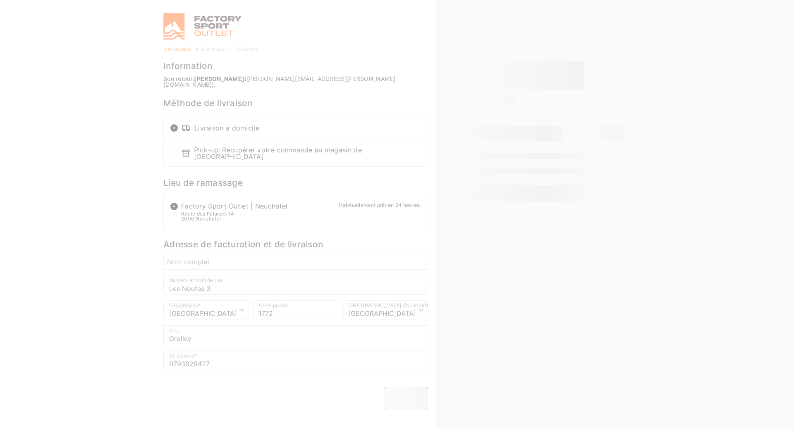
select select "FR"
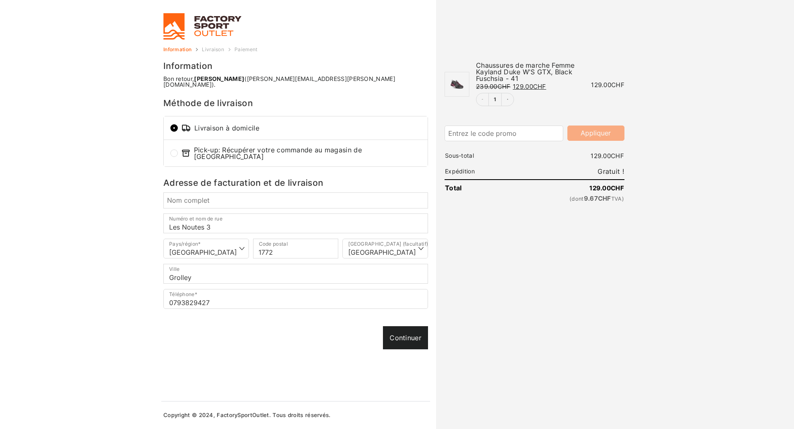
click at [414, 327] on link "Continuer" at bounding box center [405, 338] width 45 height 23
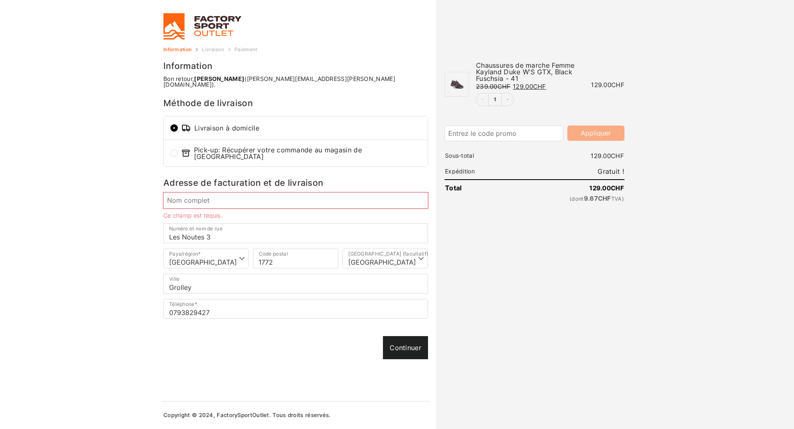
click at [402, 338] on link "Continuer" at bounding box center [405, 347] width 45 height 23
click at [414, 343] on link "Continuer" at bounding box center [405, 347] width 45 height 23
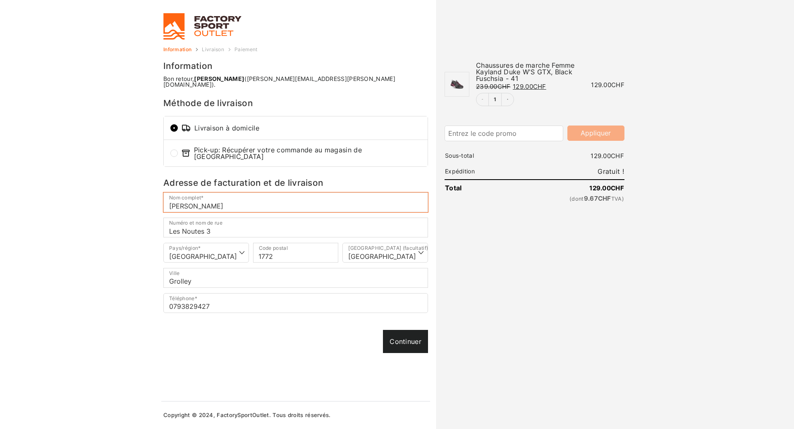
type input "[PERSON_NAME]"
click at [397, 335] on link "Continuer" at bounding box center [405, 341] width 45 height 23
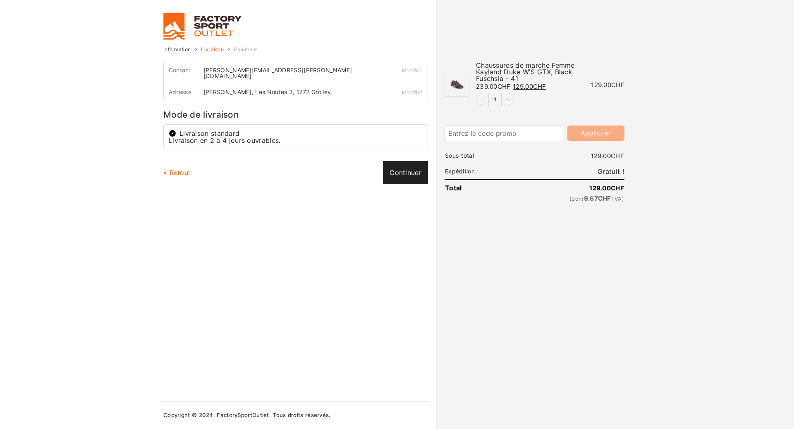
click at [405, 168] on link "Continuer" at bounding box center [405, 172] width 45 height 23
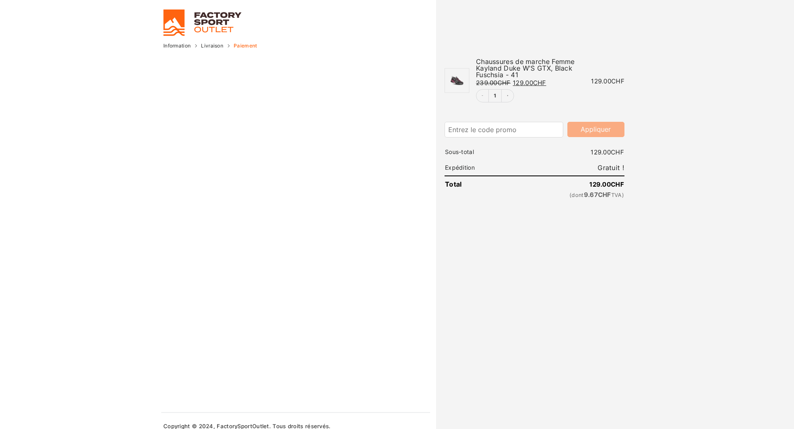
scroll to position [9, 0]
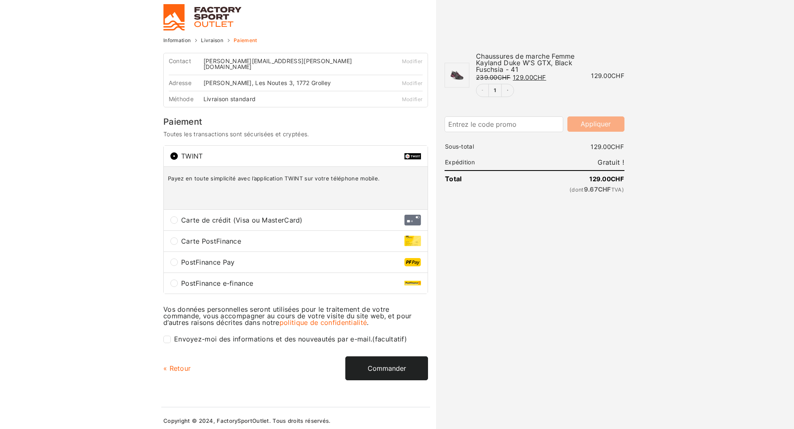
click at [387, 358] on button "Commander" at bounding box center [386, 369] width 83 height 24
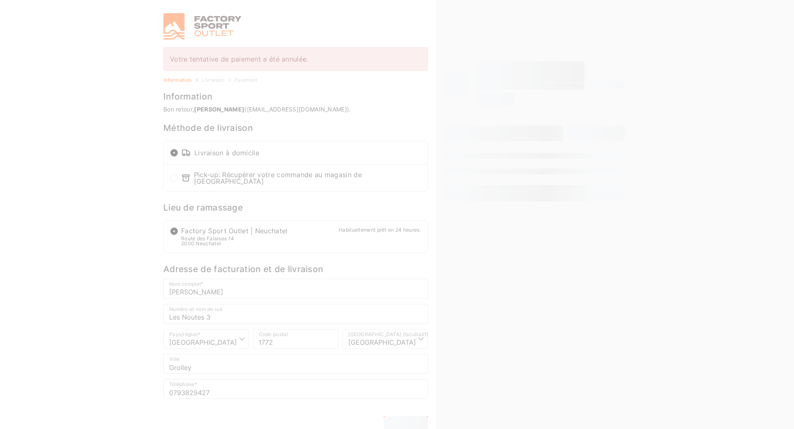
select select "FR"
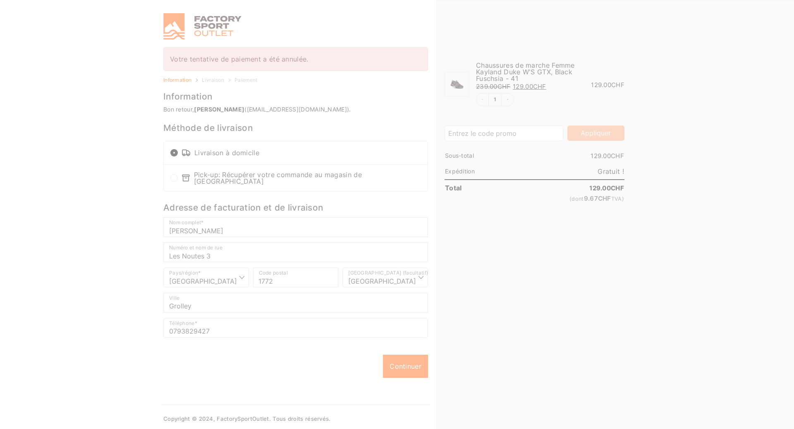
scroll to position [0, 0]
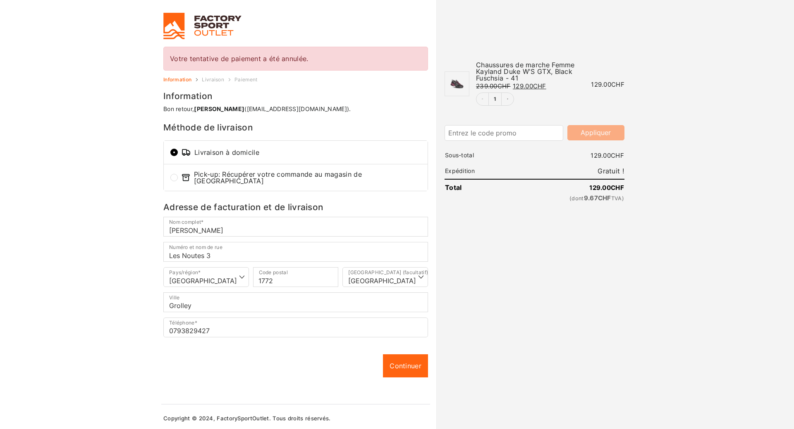
click at [87, 86] on body "Gérer le consentement Pour offrir les meilleures expériences, nous utilisons de…" at bounding box center [397, 214] width 794 height 429
